Goal: Use online tool/utility: Utilize a website feature to perform a specific function

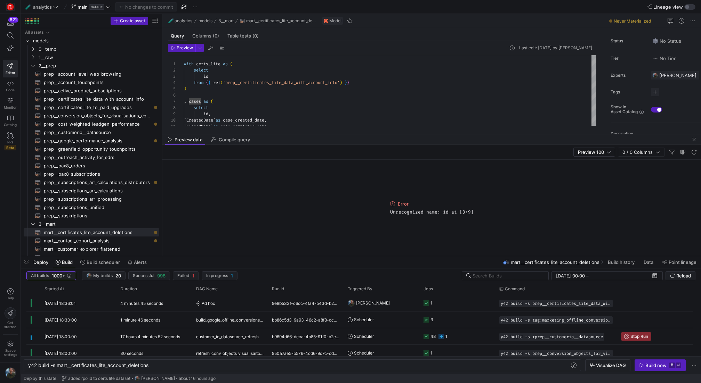
scroll to position [0, 122]
click at [27, 262] on span "button" at bounding box center [26, 262] width 11 height 12
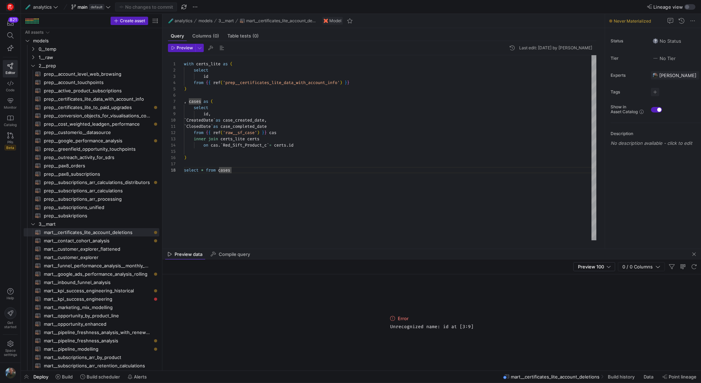
scroll to position [38, 0]
click at [241, 166] on div "with certs_lite as ( select id from { { ref ( 'prep__certificates_lite_data_wit…" at bounding box center [390, 147] width 412 height 185
click at [241, 185] on div "with certs_lite as ( select id from { { ref ( 'prep__certificates_lite_data_wit…" at bounding box center [390, 147] width 412 height 185
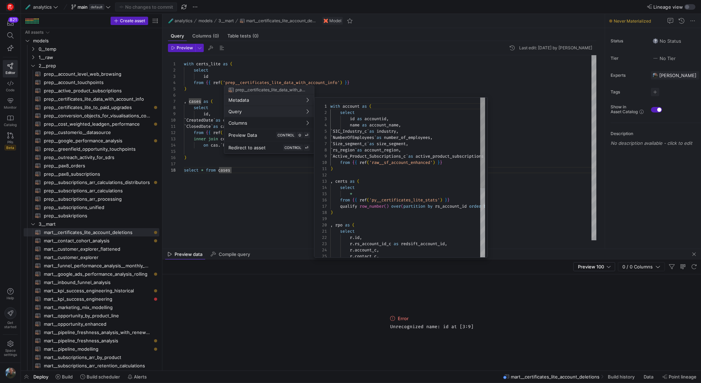
scroll to position [63, 0]
click at [71, 379] on div at bounding box center [350, 191] width 701 height 383
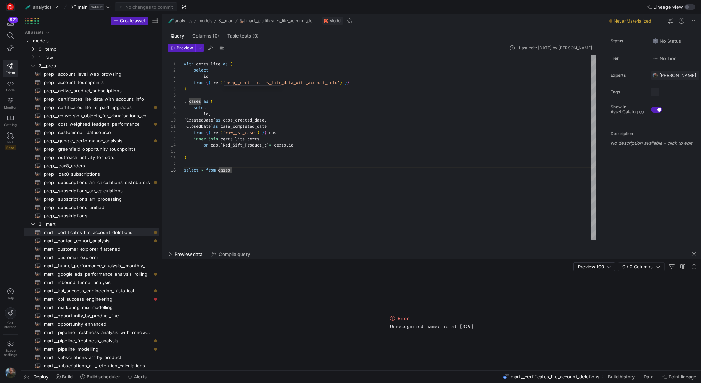
click at [71, 379] on span "Build" at bounding box center [67, 377] width 11 height 6
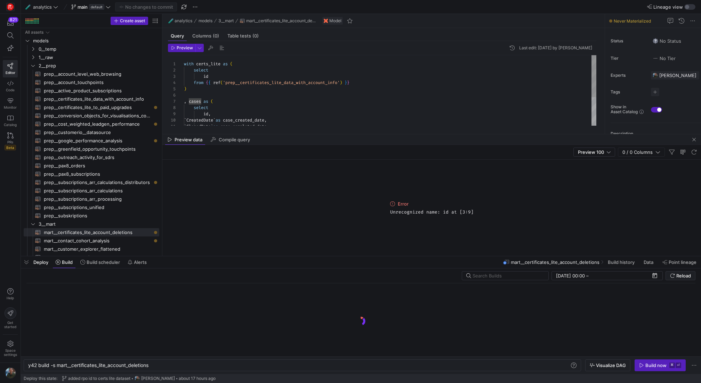
scroll to position [0, 122]
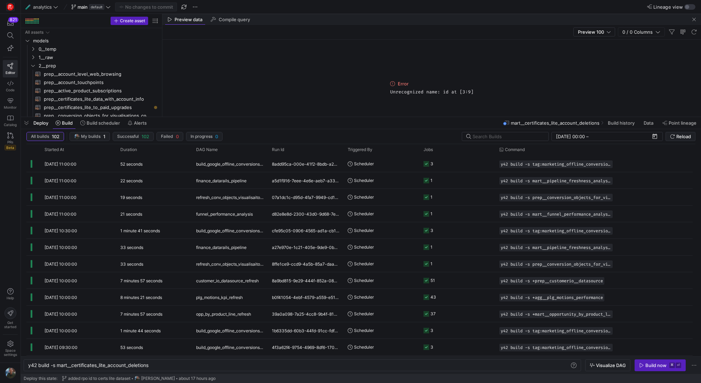
drag, startPoint x: 188, startPoint y: 255, endPoint x: 223, endPoint y: 115, distance: 143.9
click at [223, 116] on div at bounding box center [361, 117] width 680 height 3
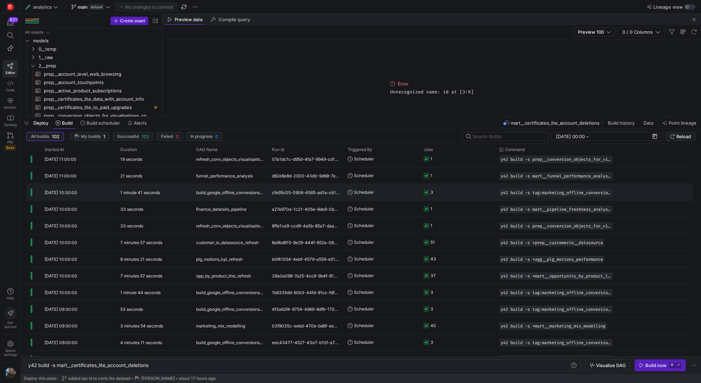
scroll to position [0, 0]
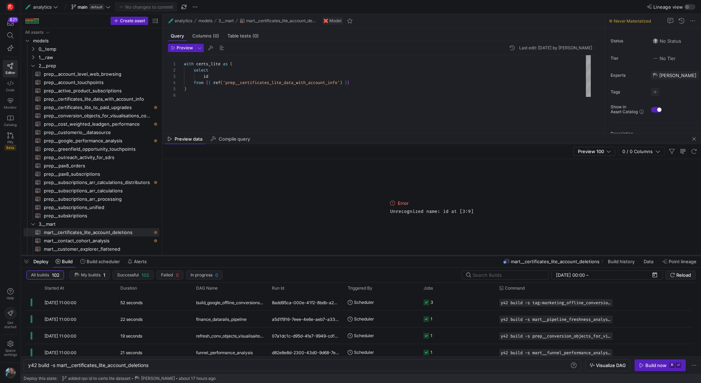
drag, startPoint x: 249, startPoint y: 117, endPoint x: 249, endPoint y: 256, distance: 138.7
click at [249, 256] on div at bounding box center [361, 255] width 680 height 3
click at [692, 138] on span "button" at bounding box center [694, 139] width 8 height 8
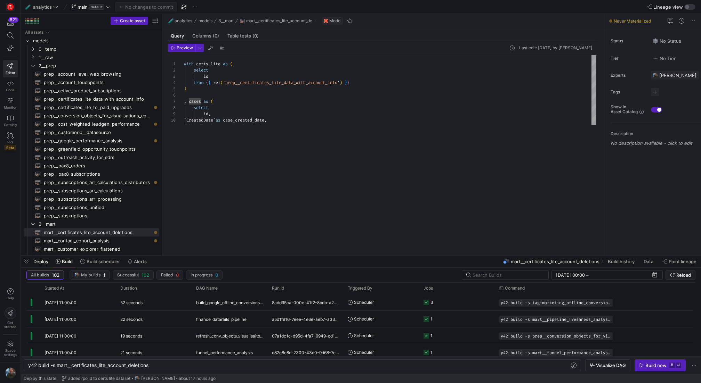
click at [382, 142] on div "1 2 3 4 5 6 7 8 9 10 11 with certs_lite as ( select id from { { ref ( 'prep__ce…" at bounding box center [382, 151] width 428 height 192
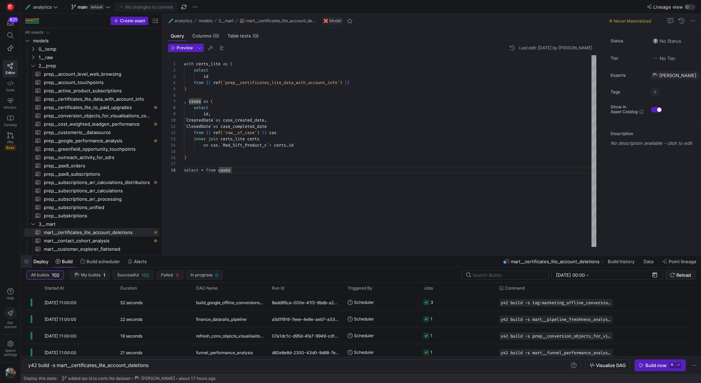
click at [23, 263] on span "button" at bounding box center [26, 262] width 11 height 12
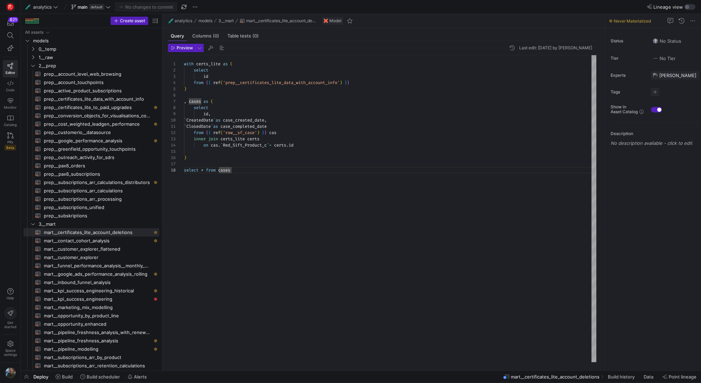
click at [276, 196] on div "with certs_lite as ( select id from { { ref ( 'prep__certificates_lite_data_wit…" at bounding box center [390, 208] width 412 height 307
click at [184, 46] on span "Preview" at bounding box center [185, 48] width 16 height 5
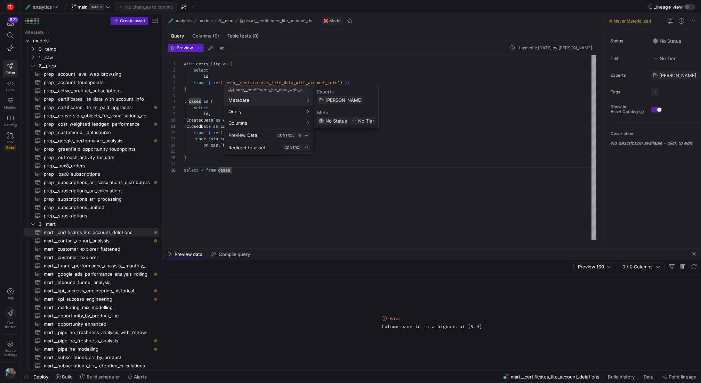
click at [385, 68] on div at bounding box center [350, 191] width 701 height 383
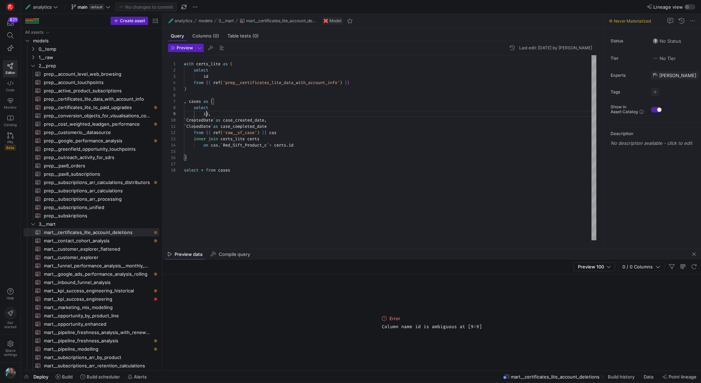
click at [205, 115] on div "with certs_lite as ( select id from { { ref ( 'prep__certificates_lite_data_wit…" at bounding box center [390, 147] width 412 height 185
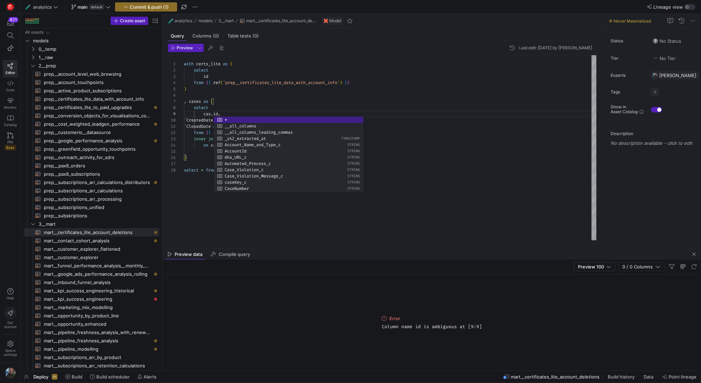
click at [324, 91] on div "with certs_lite as ( select id from { { ref ( 'prep__certificates_lite_data_wit…" at bounding box center [390, 147] width 412 height 185
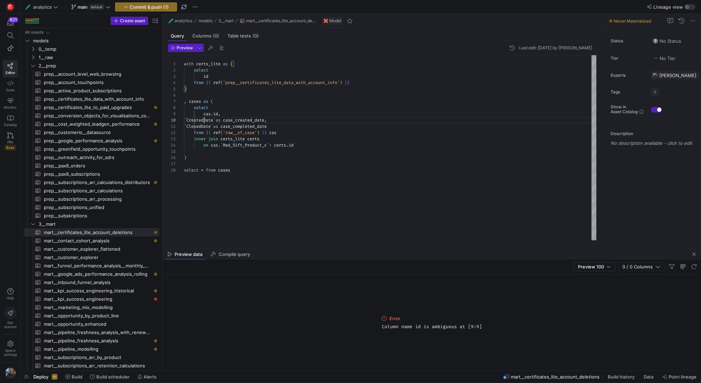
click at [203, 119] on div "with certs_lite as ( select id from { { ref ( 'prep__certificates_lite_data_wit…" at bounding box center [390, 147] width 412 height 185
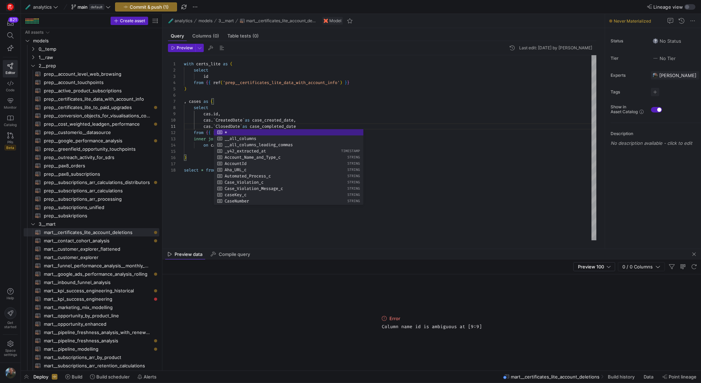
click at [319, 105] on div "with certs_lite as ( select id from { { ref ( 'prep__certificates_lite_data_wit…" at bounding box center [390, 147] width 412 height 185
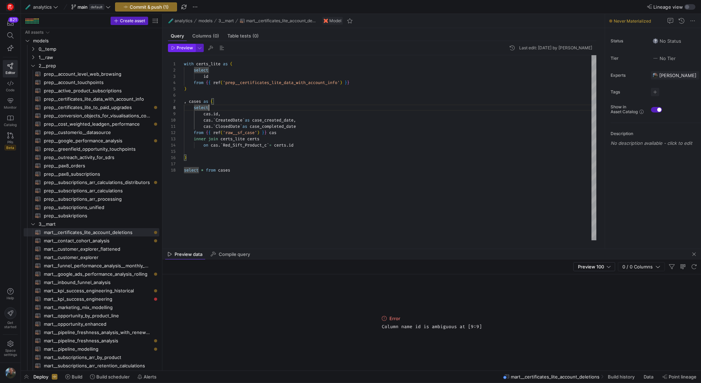
type textarea "with certs_lite as ( select id from {{ ref('prep__certificates_lite_data_with_a…"
click at [188, 48] on span "Preview" at bounding box center [185, 48] width 16 height 5
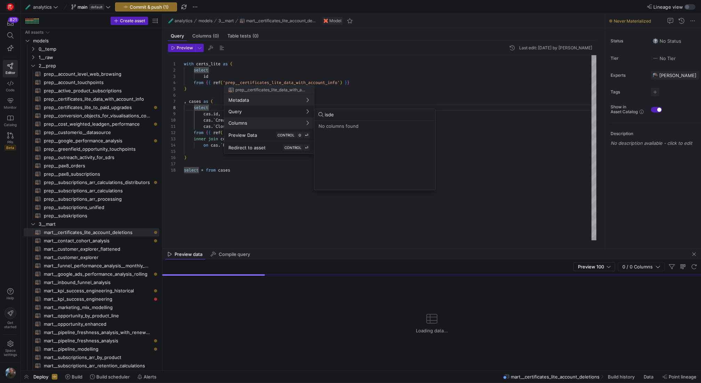
click at [325, 193] on div at bounding box center [350, 191] width 701 height 383
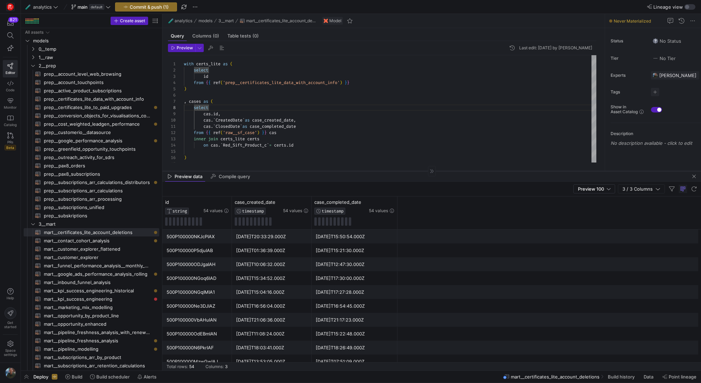
drag, startPoint x: 327, startPoint y: 248, endPoint x: 326, endPoint y: 171, distance: 77.9
click at [326, 171] on div at bounding box center [431, 171] width 538 height 0
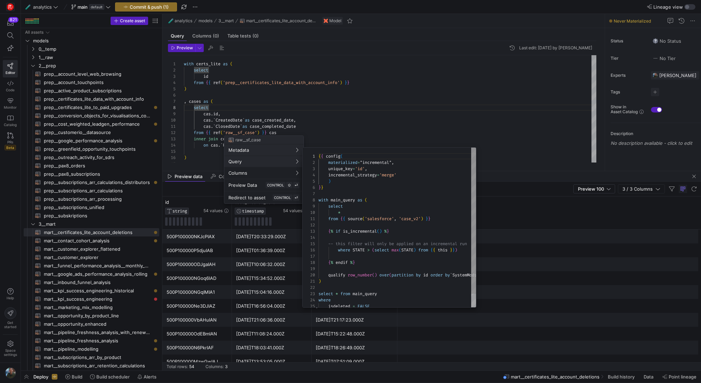
scroll to position [63, 0]
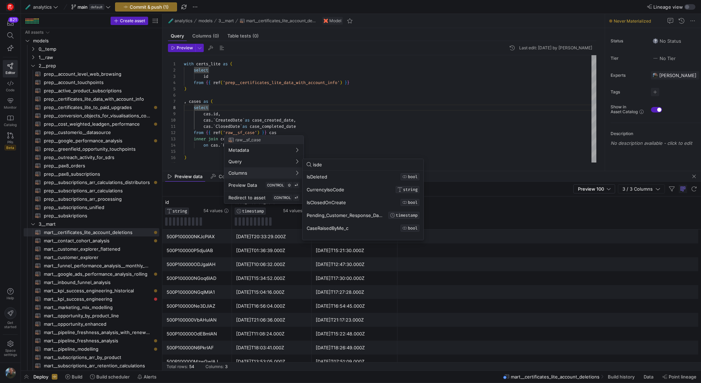
click at [326, 162] on input "isde" at bounding box center [366, 165] width 106 height 6
type input "typ"
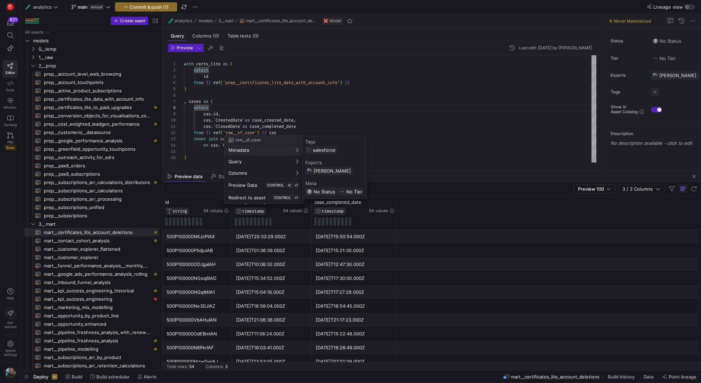
click at [221, 114] on div at bounding box center [350, 191] width 701 height 383
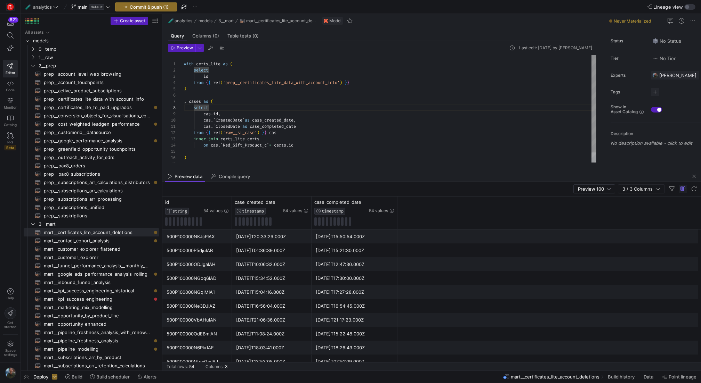
click at [222, 114] on div "with certs_lite as ( select id from { { ref ( 'prep__certificates_lite_data_wit…" at bounding box center [390, 114] width 412 height 118
click at [280, 121] on div "with certs_lite as ( select id from { { ref ( 'prep__certificates_lite_data_wit…" at bounding box center [390, 117] width 412 height 124
click at [181, 48] on span "Preview" at bounding box center [185, 48] width 16 height 5
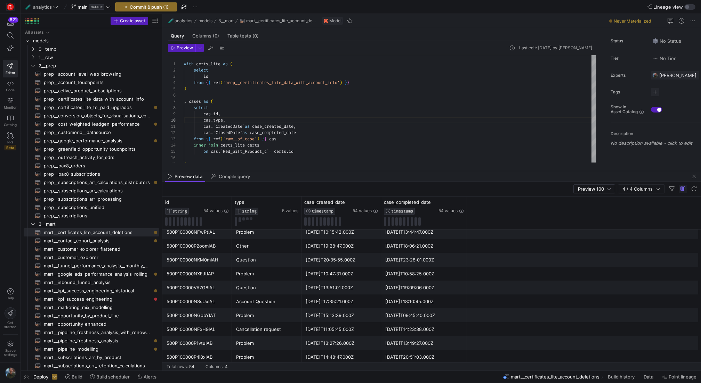
scroll to position [171, 0]
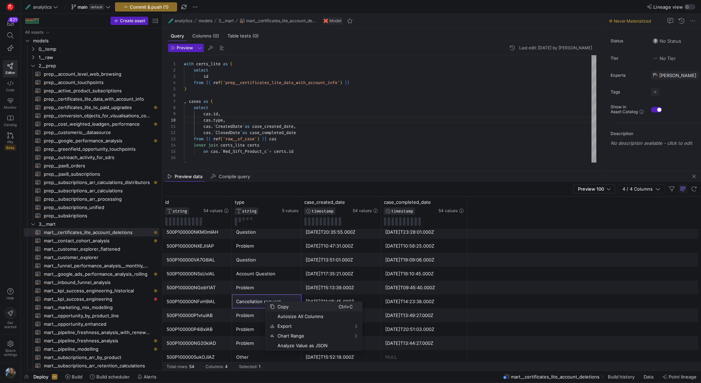
click at [278, 305] on span "Copy" at bounding box center [307, 307] width 64 height 10
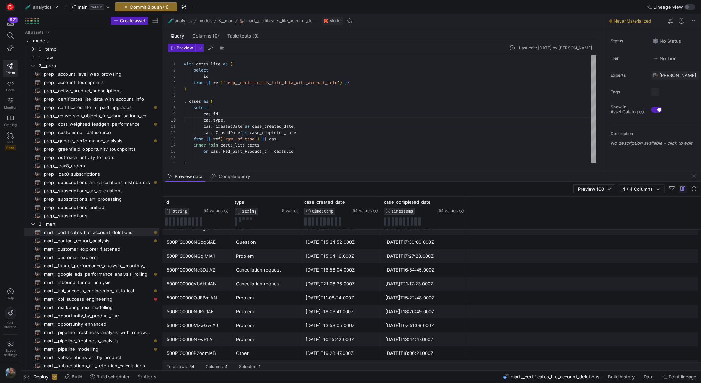
scroll to position [33, 0]
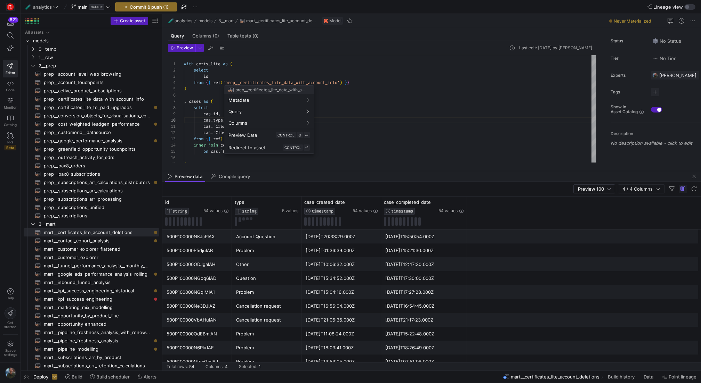
click at [275, 72] on div at bounding box center [350, 191] width 701 height 383
click at [311, 152] on div "with certs_lite as ( select id from { { ref ( 'prep__certificates_lite_data_wit…" at bounding box center [390, 117] width 412 height 124
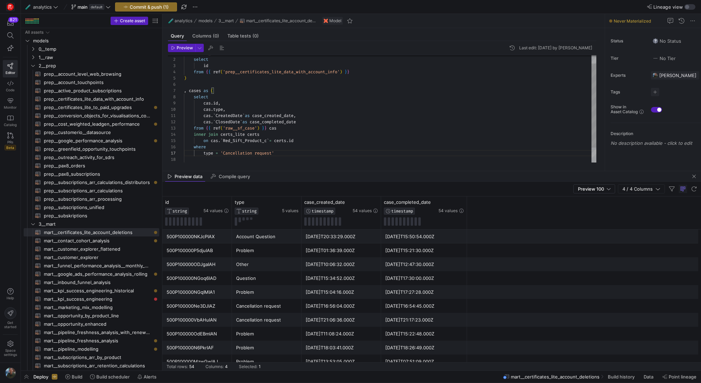
click at [362, 146] on div "with certs_lite as ( select id from { { ref ( 'prep__certificates_lite_data_wit…" at bounding box center [390, 112] width 412 height 137
click at [180, 47] on span "Preview" at bounding box center [185, 48] width 16 height 5
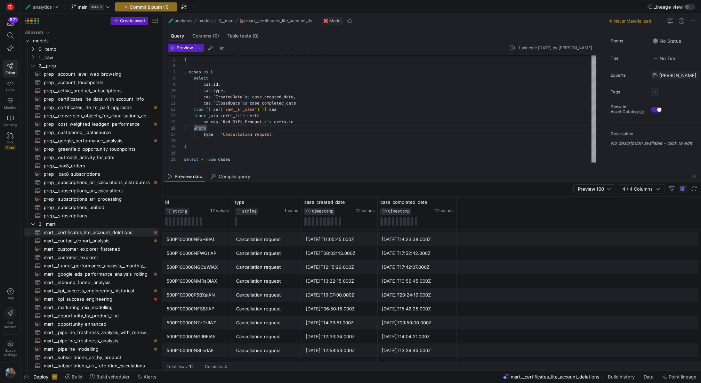
scroll to position [0, 0]
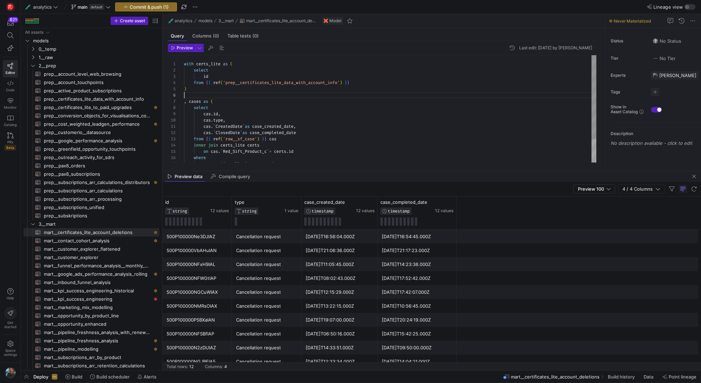
click at [199, 97] on div "from { { ref ( 'prep__certificates_lite_data_with_account_info' ) } } ) , cases…" at bounding box center [390, 123] width 412 height 137
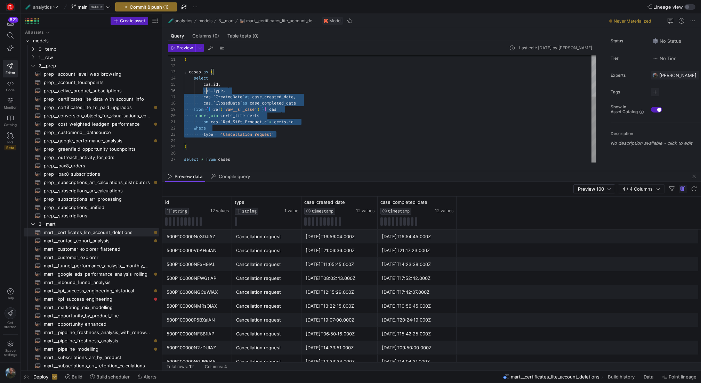
scroll to position [19, 0]
drag, startPoint x: 282, startPoint y: 133, endPoint x: 177, endPoint y: 79, distance: 117.8
click at [184, 79] on div ", cases as ( select cas . id , cas . ` CreatedDate ` as case_created_date , cas…" at bounding box center [390, 75] width 412 height 174
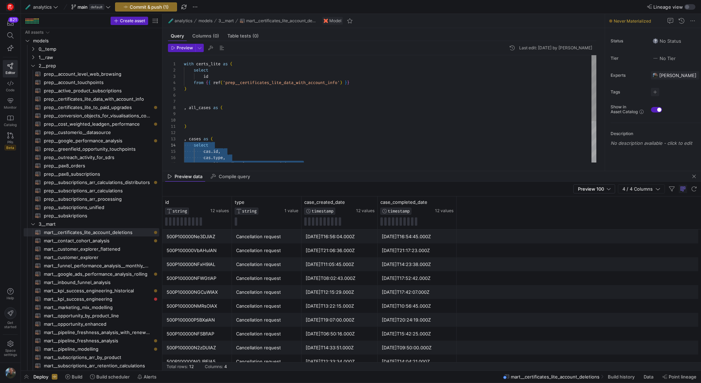
scroll to position [56, 10]
click at [203, 119] on div ", cases as ( select cas . id , cas . ` CreatedDate ` as case_created_date , cas…" at bounding box center [390, 142] width 412 height 174
click at [187, 115] on div ", cases as ( select cas . id , cas . ` CreatedDate ` as case_created_date , cas…" at bounding box center [390, 142] width 412 height 174
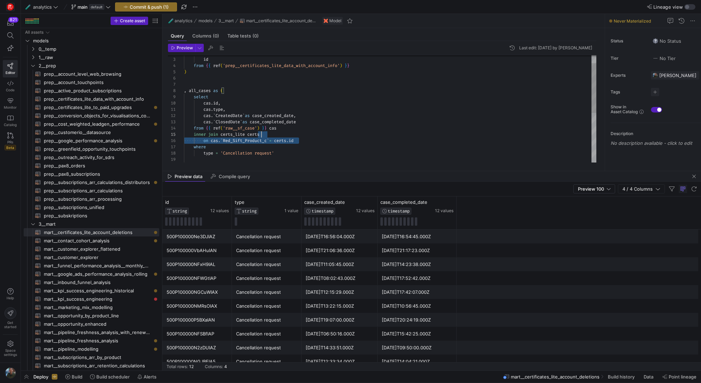
scroll to position [25, 0]
drag, startPoint x: 307, startPoint y: 140, endPoint x: 142, endPoint y: 136, distance: 164.4
click at [184, 136] on div "select , all_cases as ( ) from { { ref ( 'prep__certificates_lite_data_with_acc…" at bounding box center [390, 153] width 412 height 231
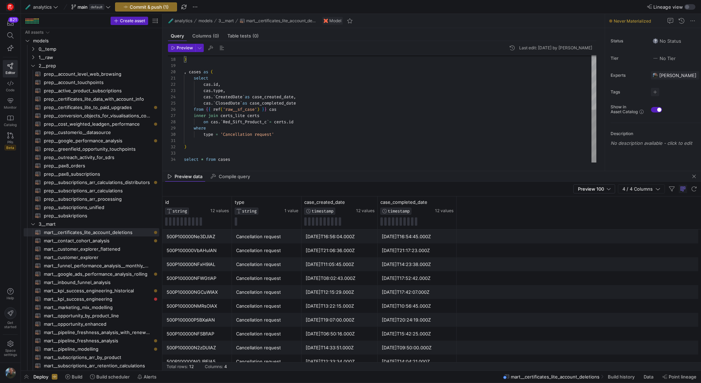
click at [221, 158] on div ") , cases as ( select cas . id , cas . type , cas . ` CreatedDate ` as case_cre…" at bounding box center [390, 53] width 412 height 218
click at [273, 133] on div ") , cases as ( select cas . id , cas . type , cas . ` CreatedDate ` as case_cre…" at bounding box center [390, 53] width 412 height 218
click at [294, 153] on div ") , cases as ( select cas . id , cas . type , cas . ` CreatedDate ` as case_cre…" at bounding box center [390, 53] width 412 height 218
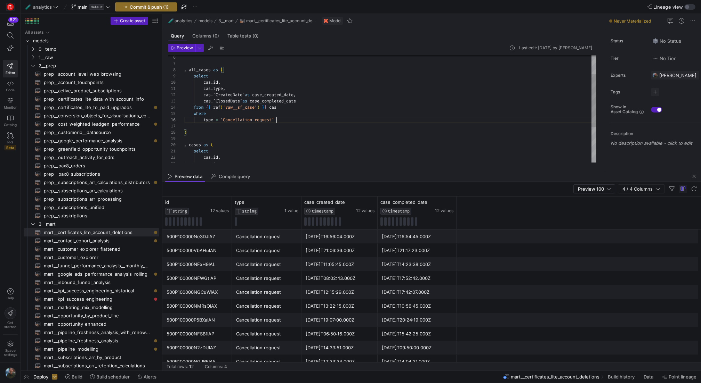
scroll to position [31, 92]
click at [282, 118] on div "type = 'Cancellation request' where from { { ref ( 'raw__sf_case' ) } } cas cas…" at bounding box center [390, 126] width 412 height 218
click at [297, 105] on div "type = 'Cancellation request' where from { { ref ( 'raw__sf_case' ) } } cas cas…" at bounding box center [390, 126] width 412 height 218
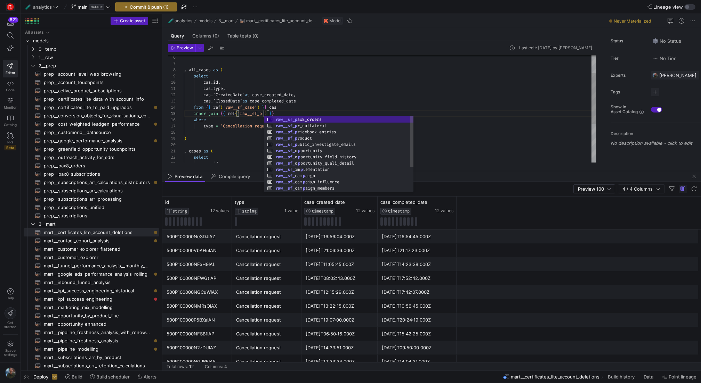
scroll to position [25, 83]
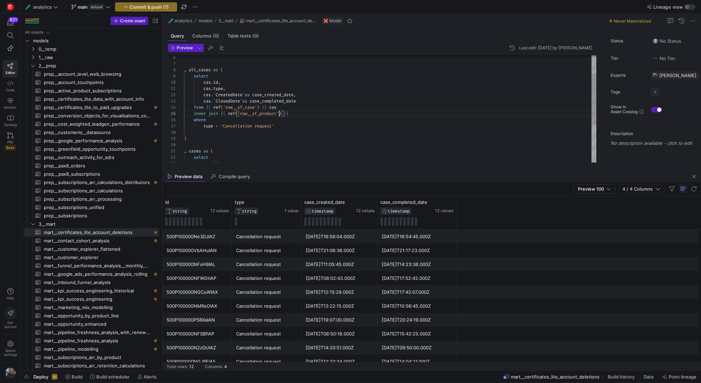
click at [323, 117] on div "type = 'Cancellation request' where from { { ref ( 'raw__sf_case' ) } } cas cas…" at bounding box center [390, 129] width 412 height 225
click at [314, 116] on div "type = 'Cancellation request' where from { { ref ( 'raw__sf_case' ) } } cas cas…" at bounding box center [390, 129] width 412 height 225
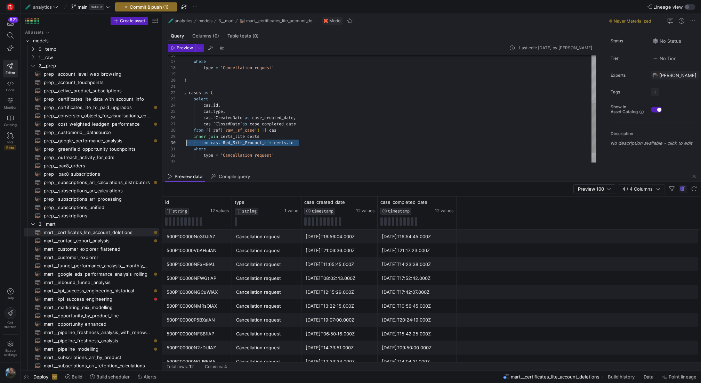
scroll to position [56, 0]
drag, startPoint x: 308, startPoint y: 143, endPoint x: 181, endPoint y: 141, distance: 126.9
click at [184, 141] on div "type = 'Cancellation request' where ) , cases as ( select cas . id , cas . type…" at bounding box center [390, 68] width 412 height 231
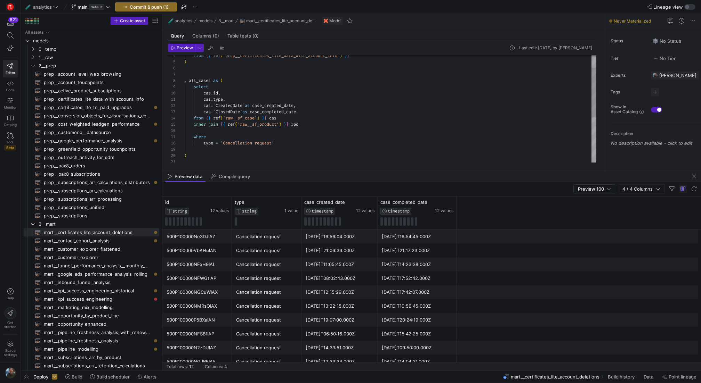
click at [183, 131] on div "16" at bounding box center [176, 131] width 16 height 6
click at [186, 133] on div "where inner join { { ref ( 'raw__sf_product' ) } } rpo from { { ref ( 'raw__sf_…" at bounding box center [390, 143] width 412 height 231
click at [284, 131] on div "where on cas . ` Red_Sift_Product_c ` = certs . id inner join { { ref ( 'raw__s…" at bounding box center [390, 143] width 412 height 231
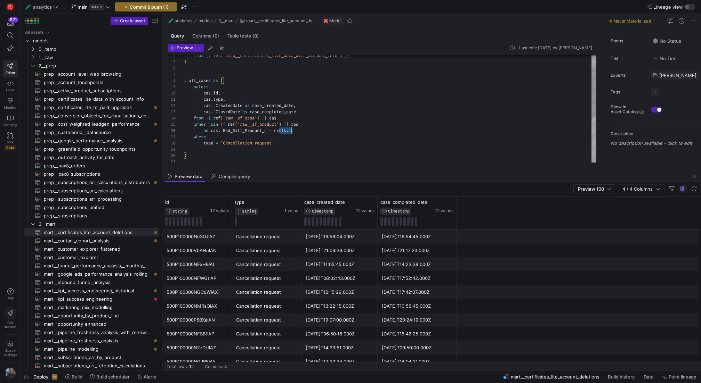
scroll to position [31, 108]
click at [284, 131] on div "where on cas . ` Red_Sift_Product_c ` = certs . id inner join { { ref ( 'raw__s…" at bounding box center [390, 143] width 412 height 231
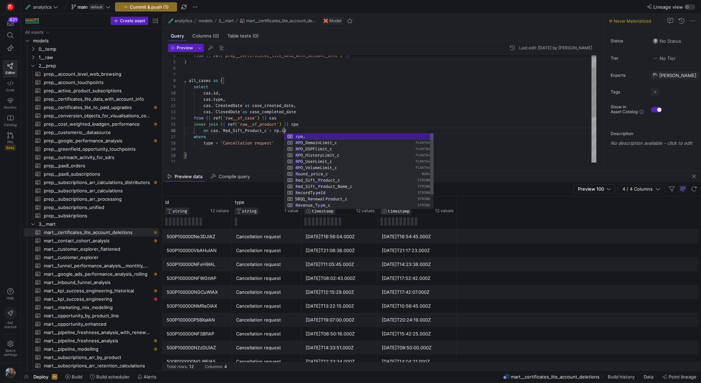
scroll to position [31, 103]
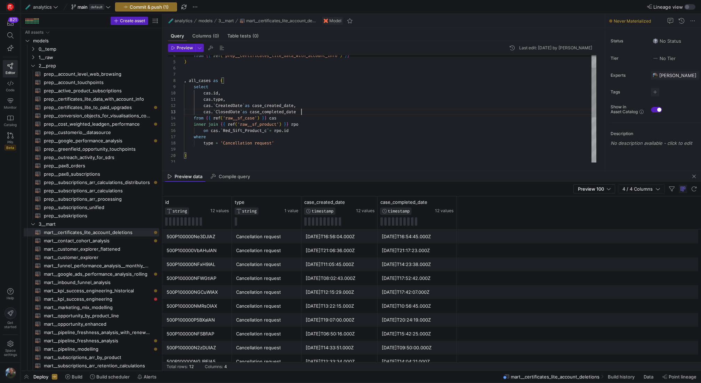
click at [335, 109] on div "where on cas . ` Red_Sift_Product_c ` = rpo . id inner join { { ref ( 'raw__sf_…" at bounding box center [390, 143] width 412 height 231
click at [286, 144] on div "where on cas . ` Red_Sift_Product_c ` = rpo . id inner join { { ref ( 'raw__sf_…" at bounding box center [390, 143] width 412 height 231
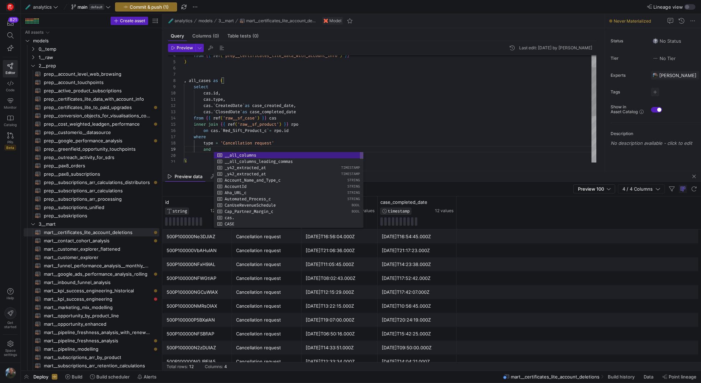
click at [204, 141] on div "where on cas . ` Red_Sift_Product_c ` = rpo . id inner join { { ref ( 'raw__sf_…" at bounding box center [390, 146] width 412 height 237
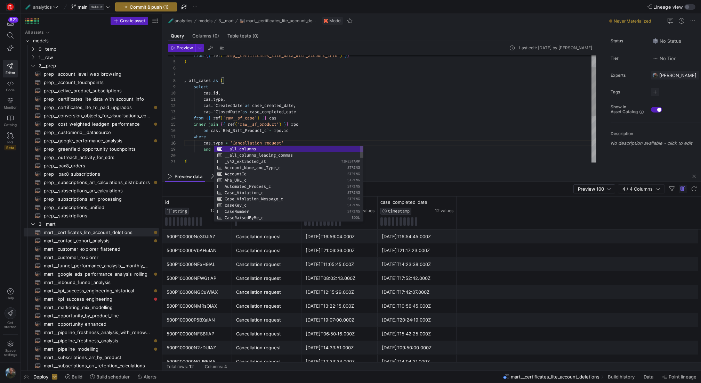
click at [265, 120] on div "where on cas . ` Red_Sift_Product_c ` = rpo . id inner join { { ref ( 'raw__sf_…" at bounding box center [390, 146] width 412 height 237
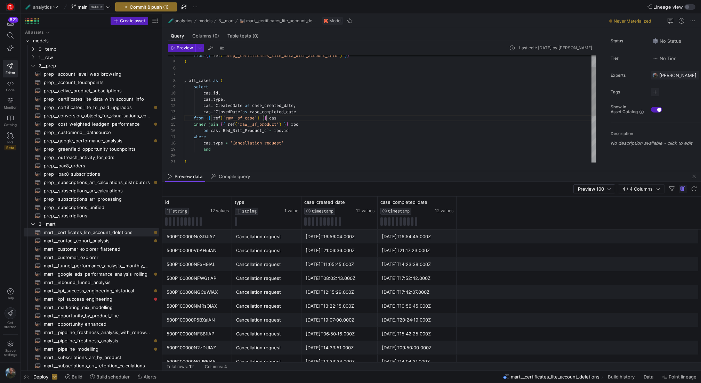
click at [227, 149] on div "where on cas . ` Red_Sift_Product_c ` = rpo . id inner join { { ref ( 'raw__sf_…" at bounding box center [390, 146] width 412 height 237
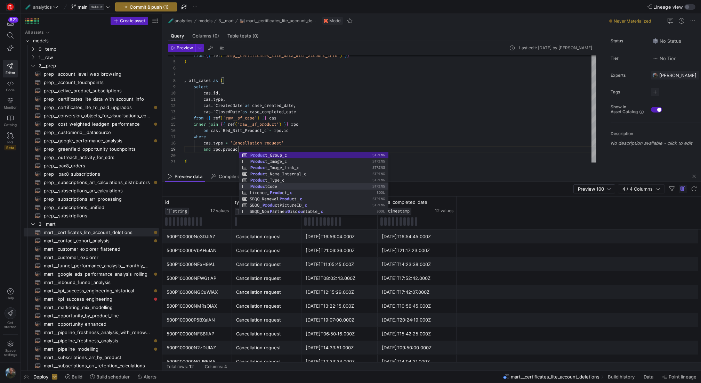
scroll to position [50, 58]
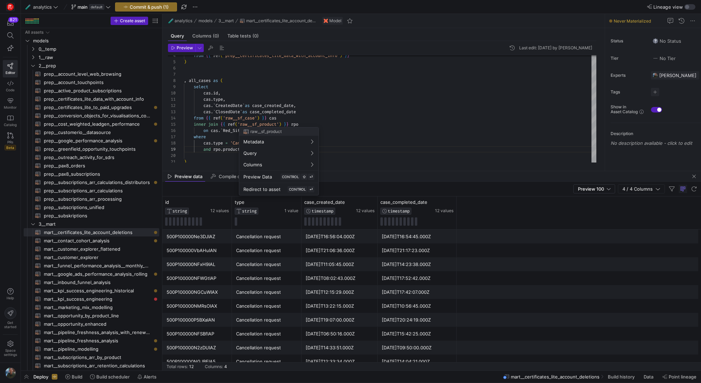
click at [299, 124] on div at bounding box center [350, 191] width 701 height 383
click at [284, 124] on div "where on cas . ` Red_Sift_Product_c ` = rpo . id inner join { { ref ( 'raw__sf_…" at bounding box center [390, 146] width 412 height 237
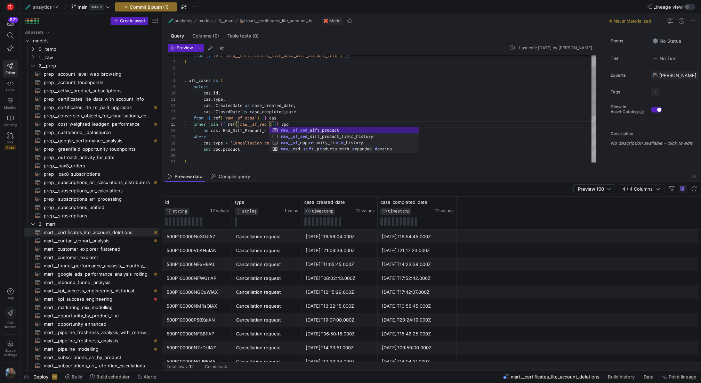
scroll to position [25, 117]
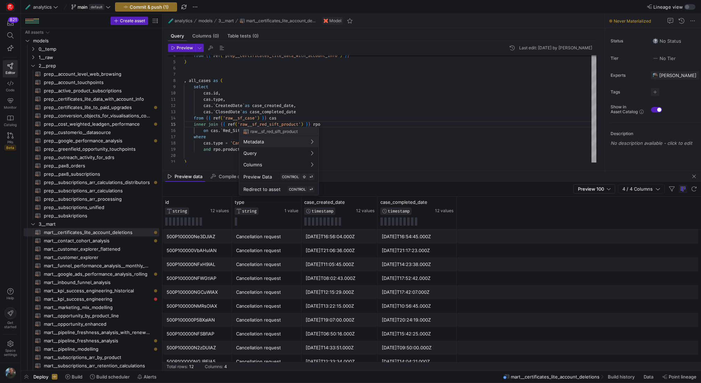
click at [220, 150] on div at bounding box center [350, 191] width 701 height 383
click at [243, 149] on div "where on cas . ` Red_Sift_Product_c ` = rpo . id inner join { { ref ( 'raw__sf_…" at bounding box center [390, 146] width 412 height 237
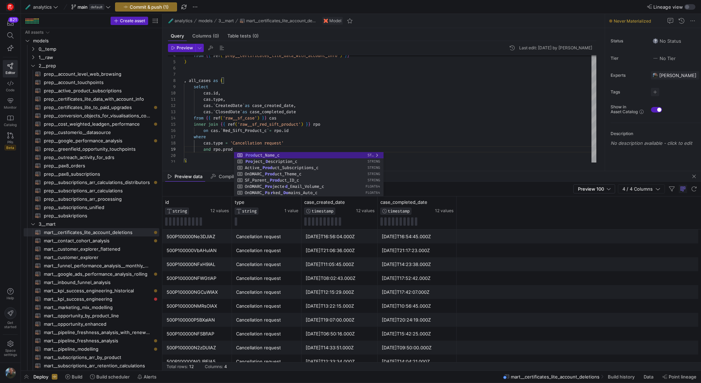
scroll to position [50, 80]
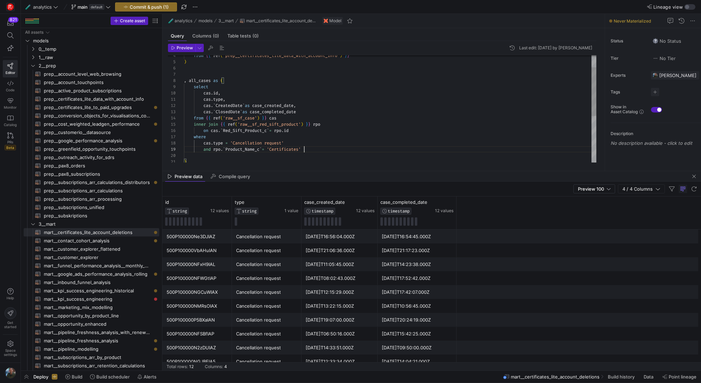
click at [363, 141] on div "where on cas . ` Red_Sift_Product_c ` = rpo . id inner join { { ref ( 'raw__sf_…" at bounding box center [390, 146] width 412 height 237
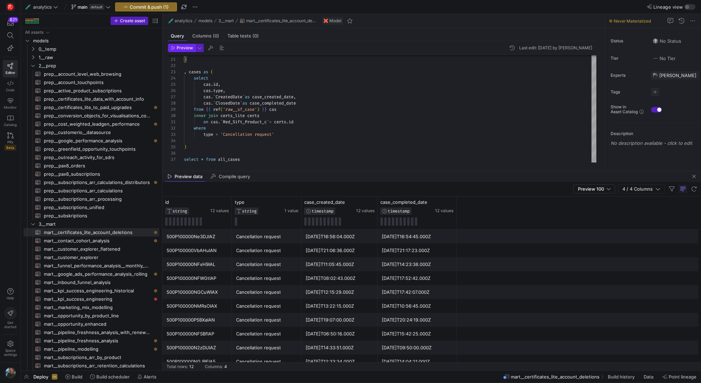
type textarea "cas.type, cas.`CreatedDate` as case_created_date, cas.`ClosedDate` as case_comp…"
click at [177, 50] on span "Preview" at bounding box center [185, 48] width 16 height 5
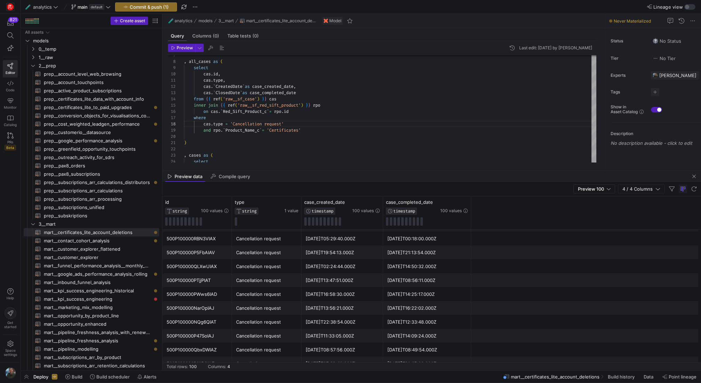
scroll to position [823, 0]
